Goal: Check status: Check status

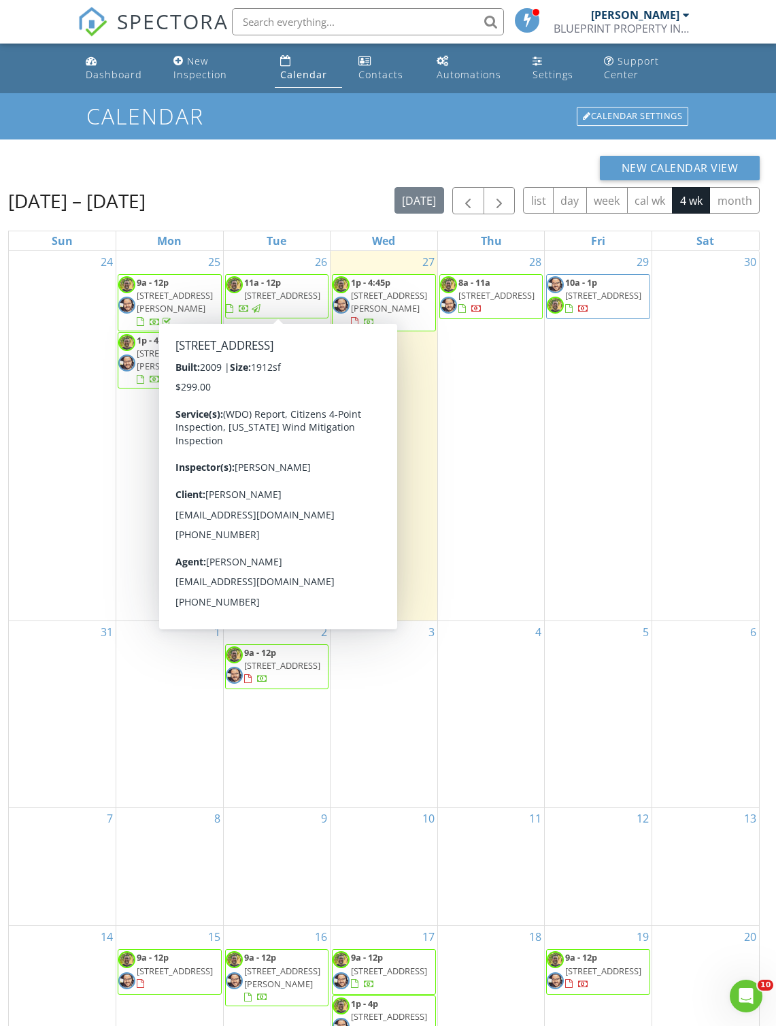
click at [291, 291] on span "6535 Pine Ln, Vero Beach 32967" at bounding box center [282, 295] width 76 height 12
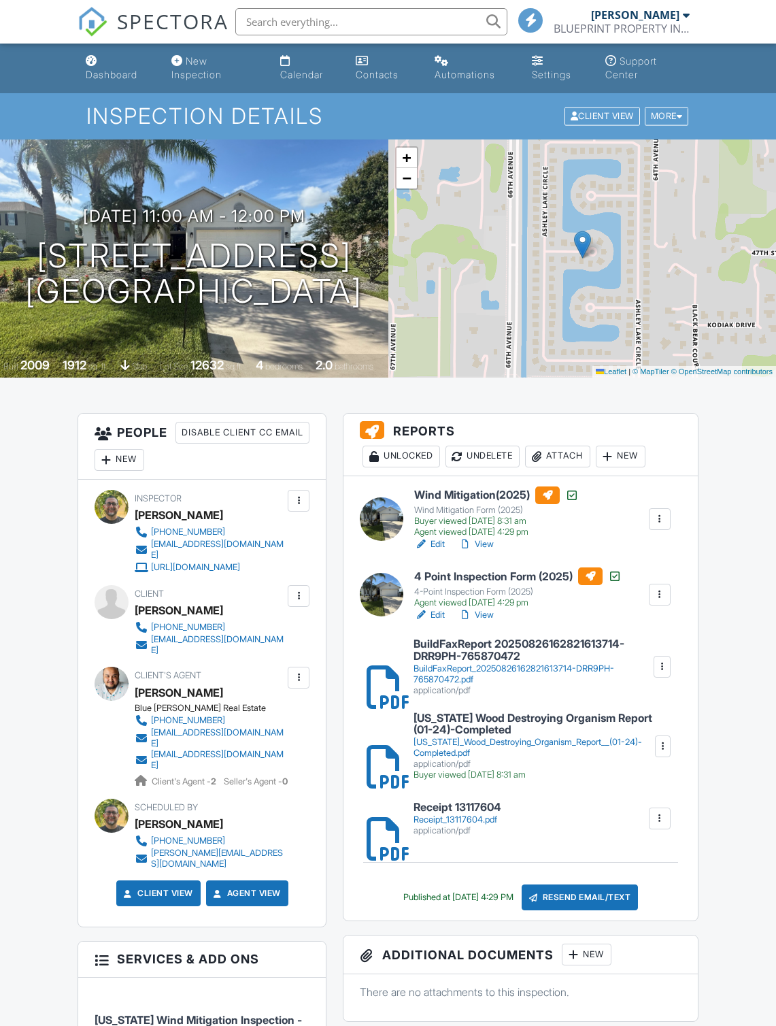
click at [494, 545] on link "View" at bounding box center [476, 545] width 35 height 14
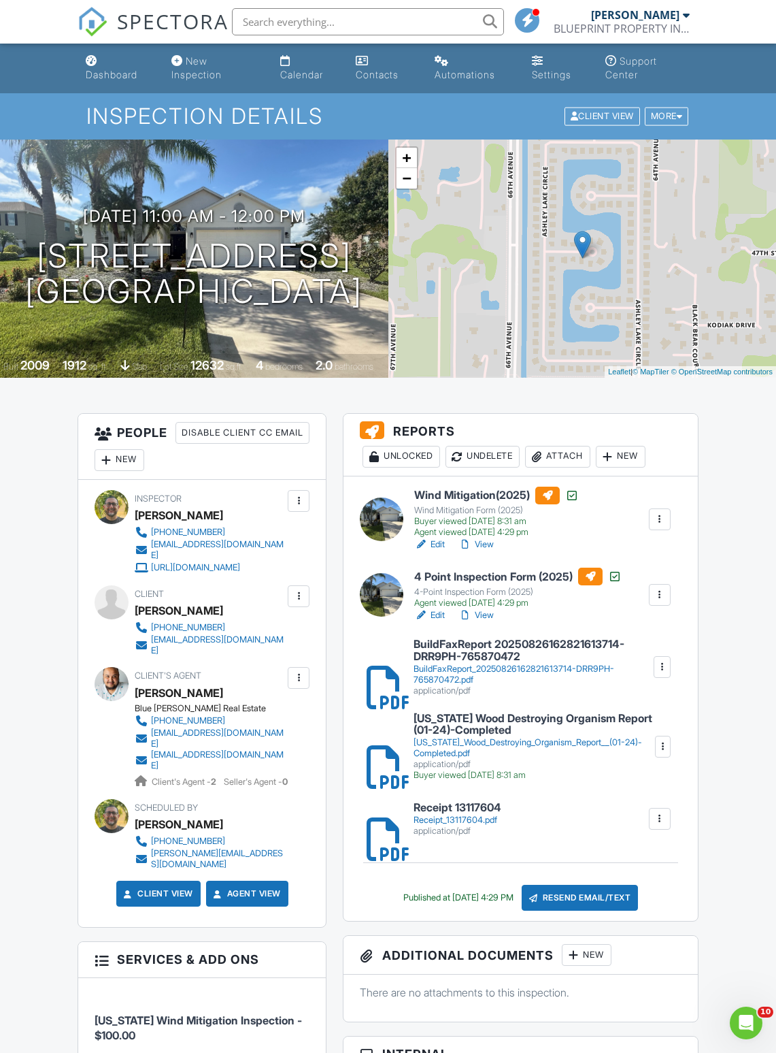
click at [290, 56] on div "Calendar" at bounding box center [285, 60] width 10 height 11
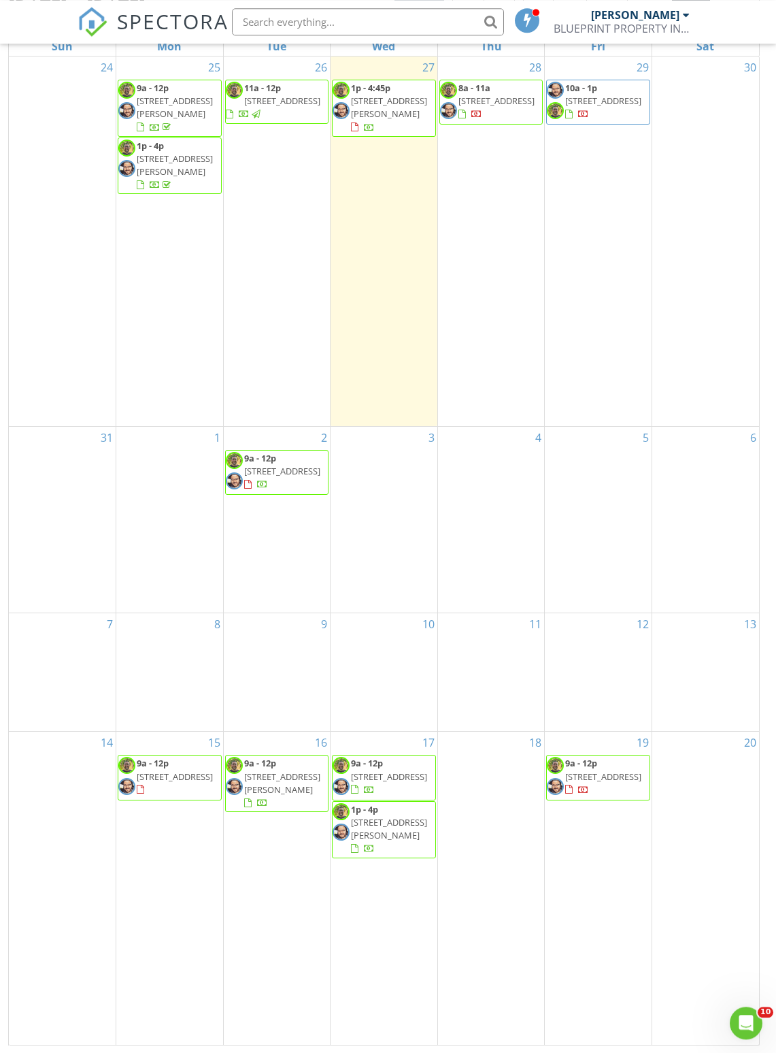
scroll to position [195, 0]
